Goal: Find specific page/section: Find specific page/section

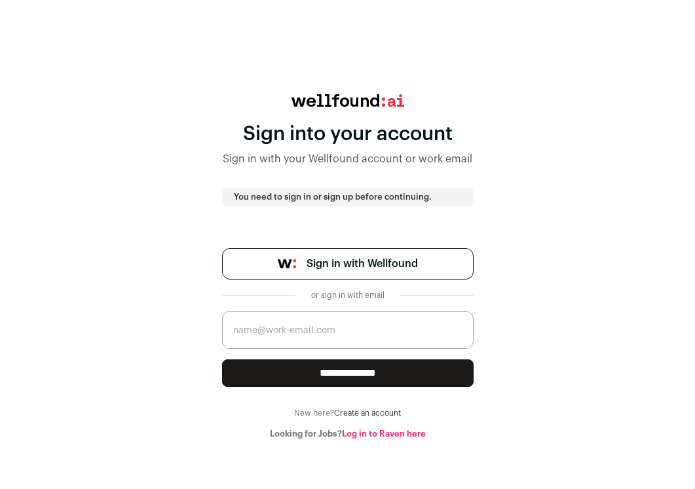
click at [334, 335] on input "email" at bounding box center [347, 330] width 251 height 38
click at [447, 439] on com-1password-button at bounding box center [347, 439] width 695 height 0
type input "[EMAIL_ADDRESS][DOMAIN_NAME]"
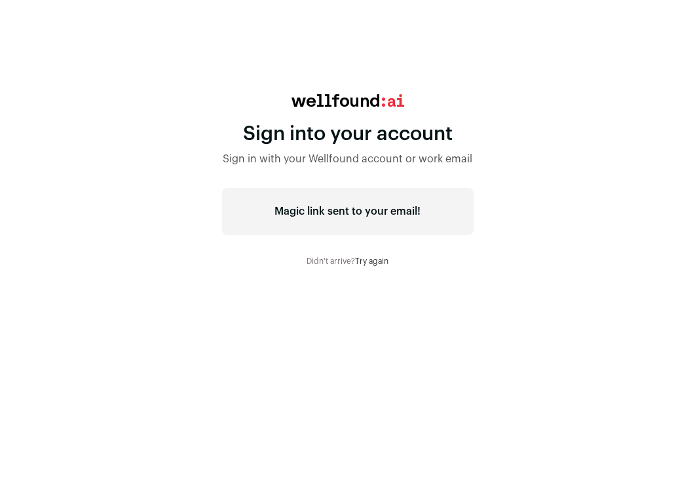
click at [362, 210] on div "Magic link sent to your email!" at bounding box center [347, 211] width 251 height 47
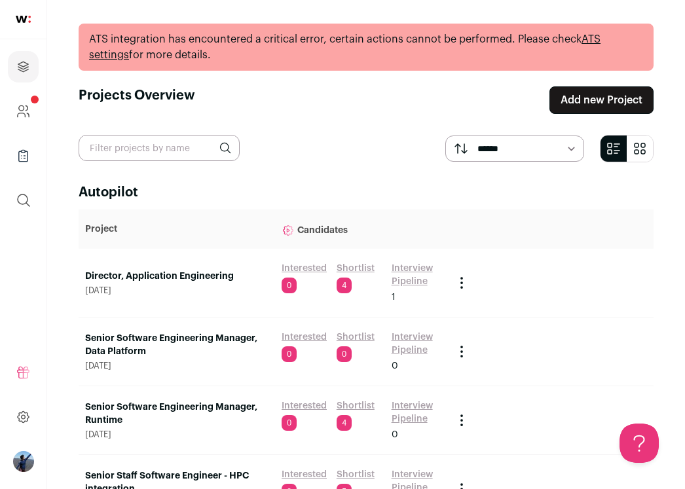
click at [187, 164] on main "**********" at bounding box center [366, 427] width 638 height 854
click at [181, 155] on input "text" at bounding box center [159, 148] width 161 height 26
type input "dax"
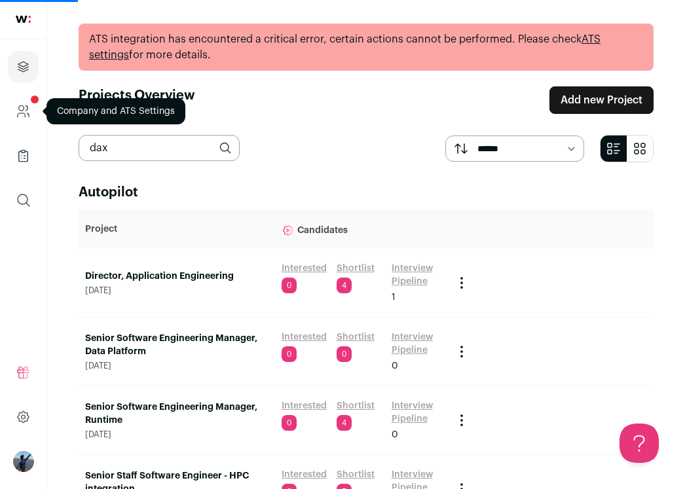
click at [21, 109] on icon "Company and ATS Settings" at bounding box center [23, 111] width 15 height 16
click at [22, 111] on icon "Company and ATS Settings" at bounding box center [21, 107] width 5 height 5
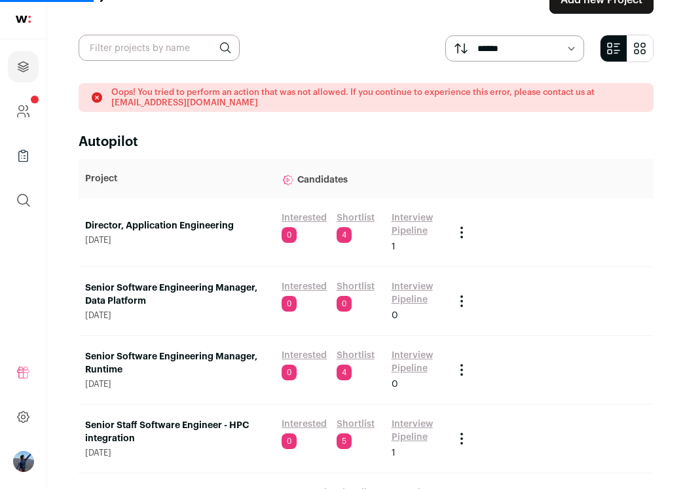
scroll to position [45, 0]
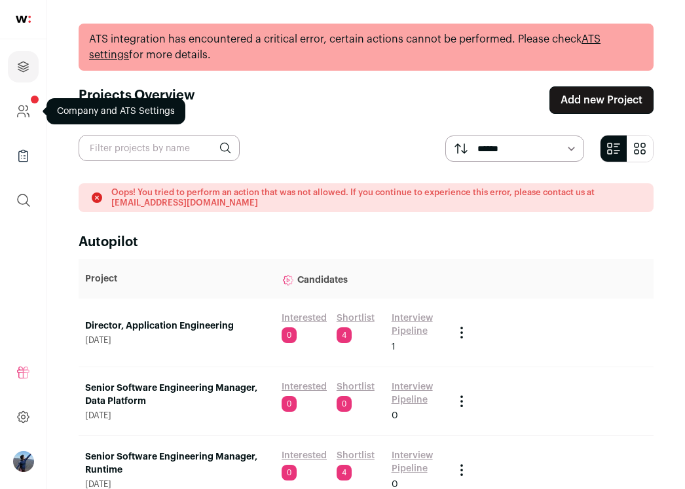
click at [18, 108] on icon "Company and ATS Settings" at bounding box center [23, 111] width 15 height 16
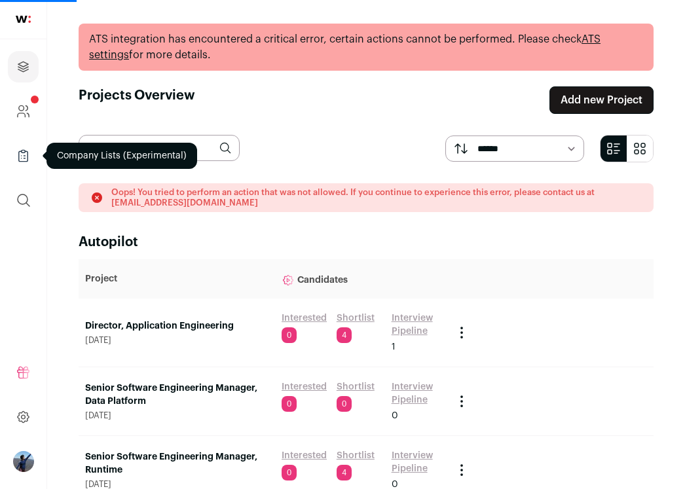
click at [20, 156] on icon "Company Lists" at bounding box center [23, 156] width 15 height 16
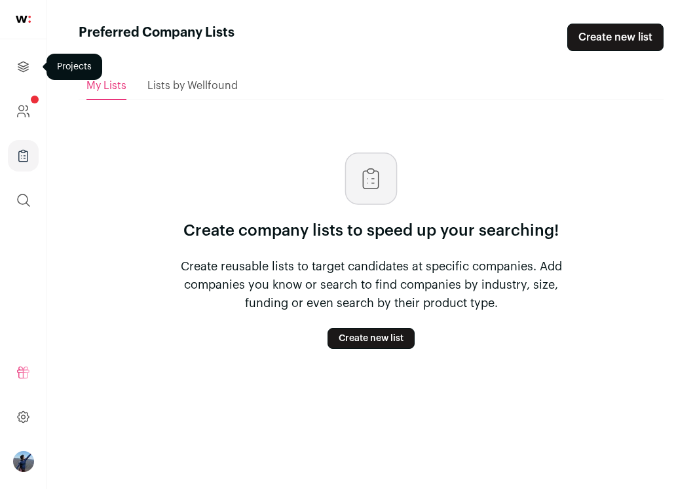
click at [25, 73] on icon "Projects" at bounding box center [23, 67] width 15 height 16
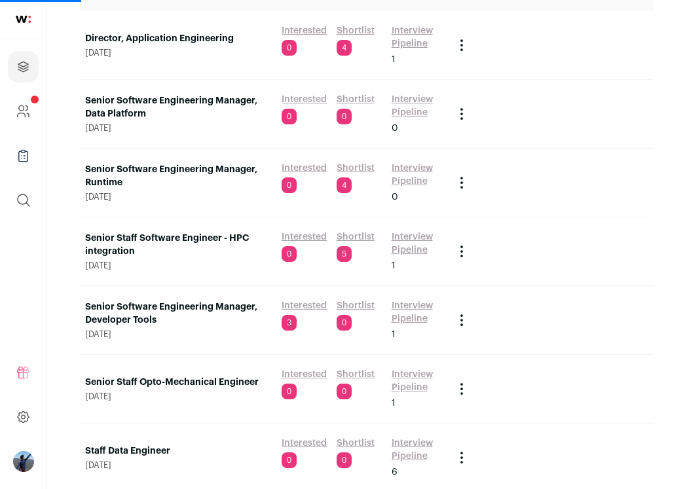
scroll to position [270, 0]
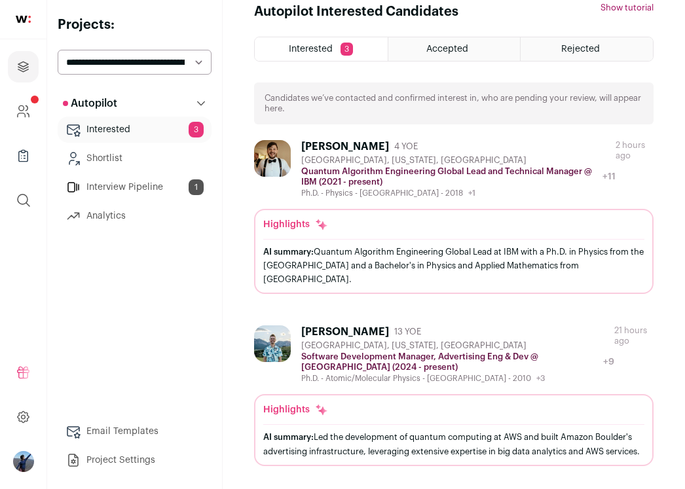
scroll to position [16, 0]
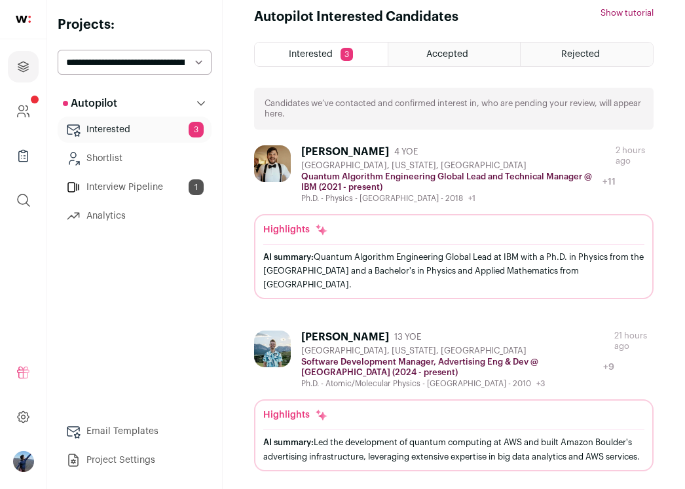
click at [149, 176] on link "Interview Pipeline 1" at bounding box center [135, 187] width 154 height 26
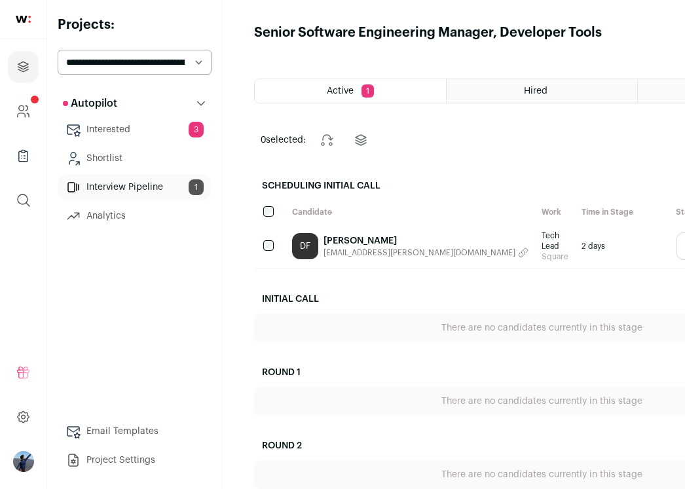
click at [336, 236] on link "Dax Fohl" at bounding box center [425, 240] width 205 height 13
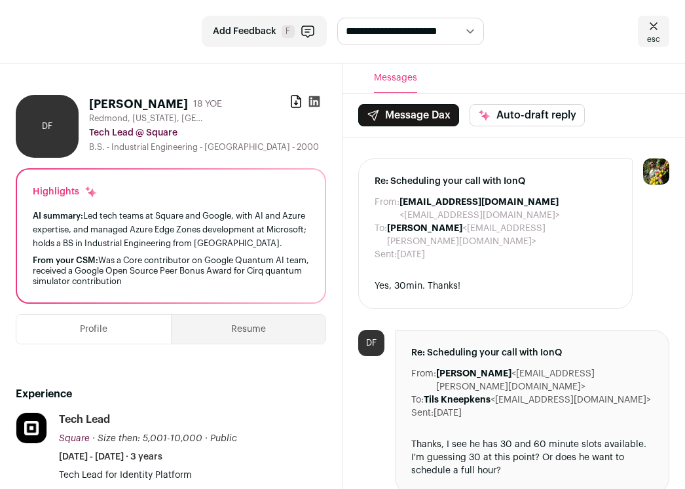
click at [317, 102] on icon at bounding box center [314, 101] width 13 height 13
click at [299, 98] on icon at bounding box center [295, 102] width 9 height 12
